Goal: Information Seeking & Learning: Learn about a topic

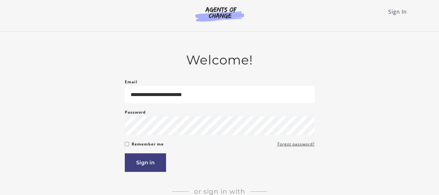
type input "**********"
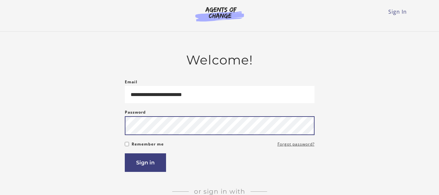
click at [125, 153] on button "Sign in" at bounding box center [145, 162] width 41 height 19
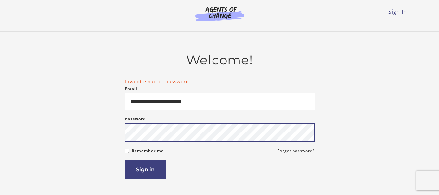
click at [125, 160] on button "Sign in" at bounding box center [145, 169] width 41 height 19
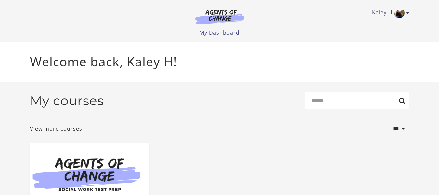
scroll to position [32, 0]
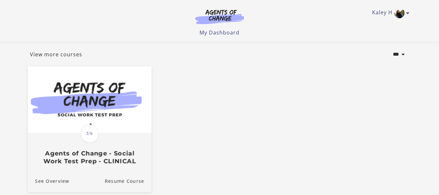
click at [138, 113] on img at bounding box center [89, 99] width 123 height 67
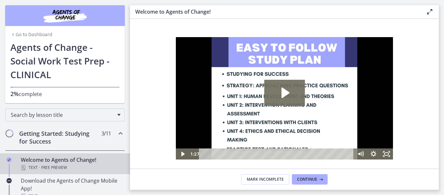
scroll to position [65, 0]
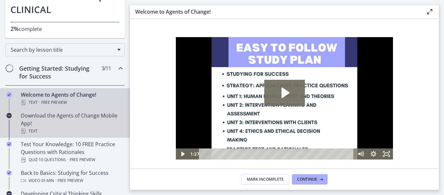
click at [88, 123] on div "Download the Agents of Change Mobile App! Text" at bounding box center [71, 122] width 101 height 23
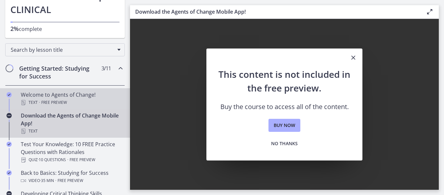
click at [85, 99] on div "Text · Free preview" at bounding box center [71, 102] width 101 height 8
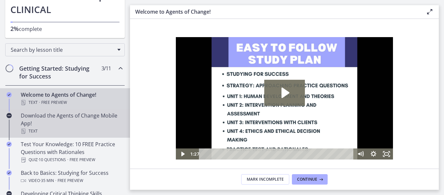
click at [99, 134] on div "Text" at bounding box center [71, 131] width 101 height 8
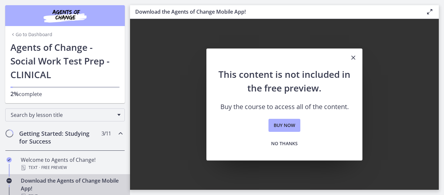
click at [107, 69] on h1 "Agents of Change - Social Work Test Prep - CLINICAL" at bounding box center [64, 60] width 109 height 41
click at [355, 54] on icon "Close" at bounding box center [353, 58] width 8 height 8
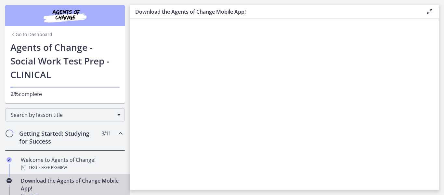
drag, startPoint x: 428, startPoint y: 10, endPoint x: 425, endPoint y: 15, distance: 4.8
click at [426, 14] on icon at bounding box center [430, 12] width 8 height 8
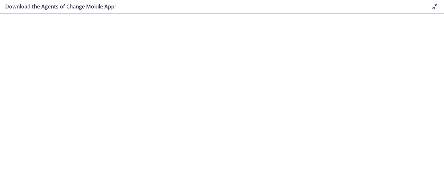
click at [435, 6] on icon at bounding box center [435, 7] width 8 height 8
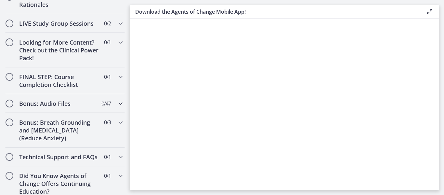
scroll to position [606, 0]
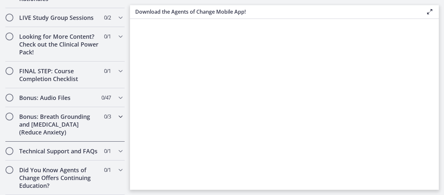
click at [79, 112] on h2 "Bonus: Breath Grounding and Guided Imagery (Reduce Anxiety)" at bounding box center [58, 123] width 79 height 23
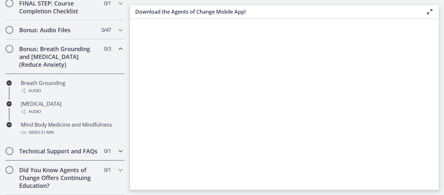
click at [79, 148] on h2 "Technical Support and FAQs" at bounding box center [58, 151] width 79 height 8
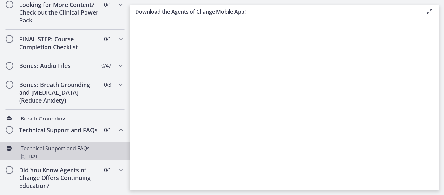
scroll to position [375, 0]
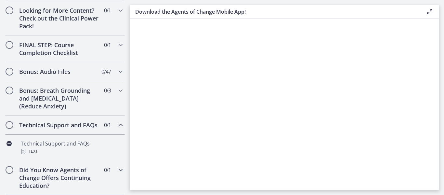
click at [78, 173] on h2 "Did You Know Agents of Change Offers Continuing Education?" at bounding box center [58, 177] width 79 height 23
